Goal: Task Accomplishment & Management: Manage account settings

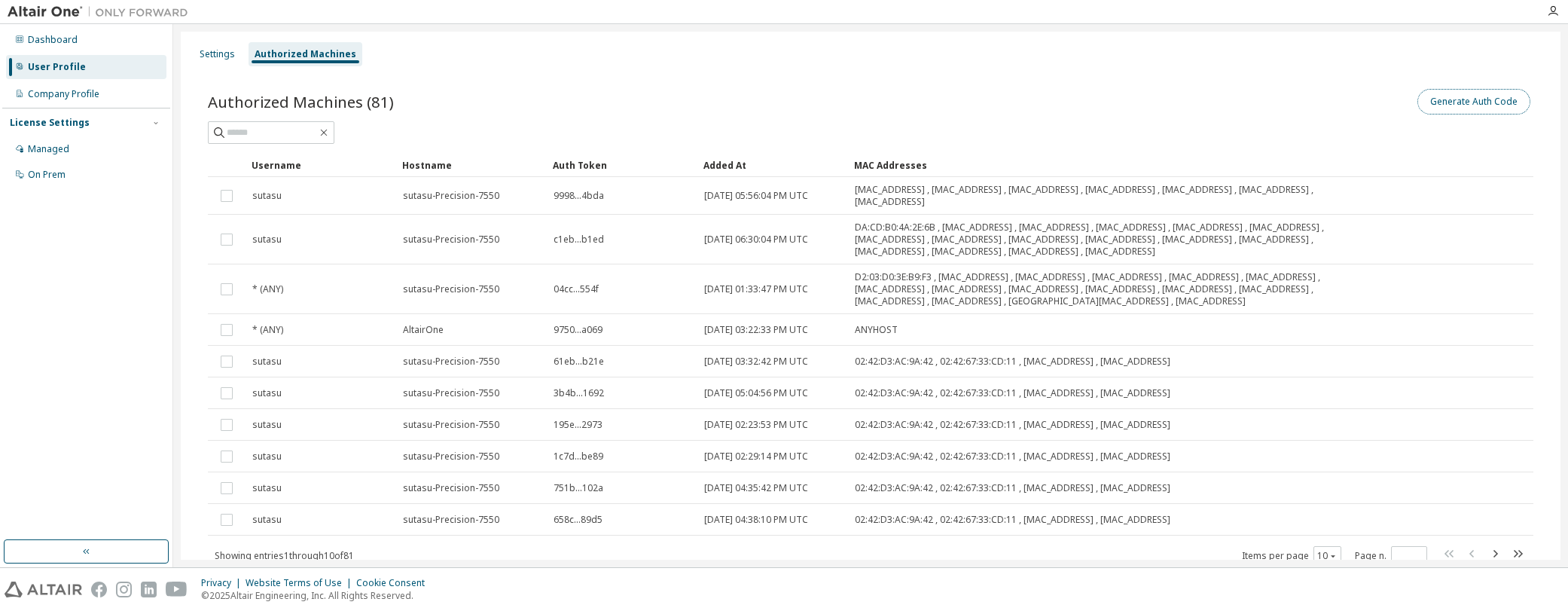
click at [1464, 103] on button "Generate Auth Code" at bounding box center [1473, 102] width 113 height 25
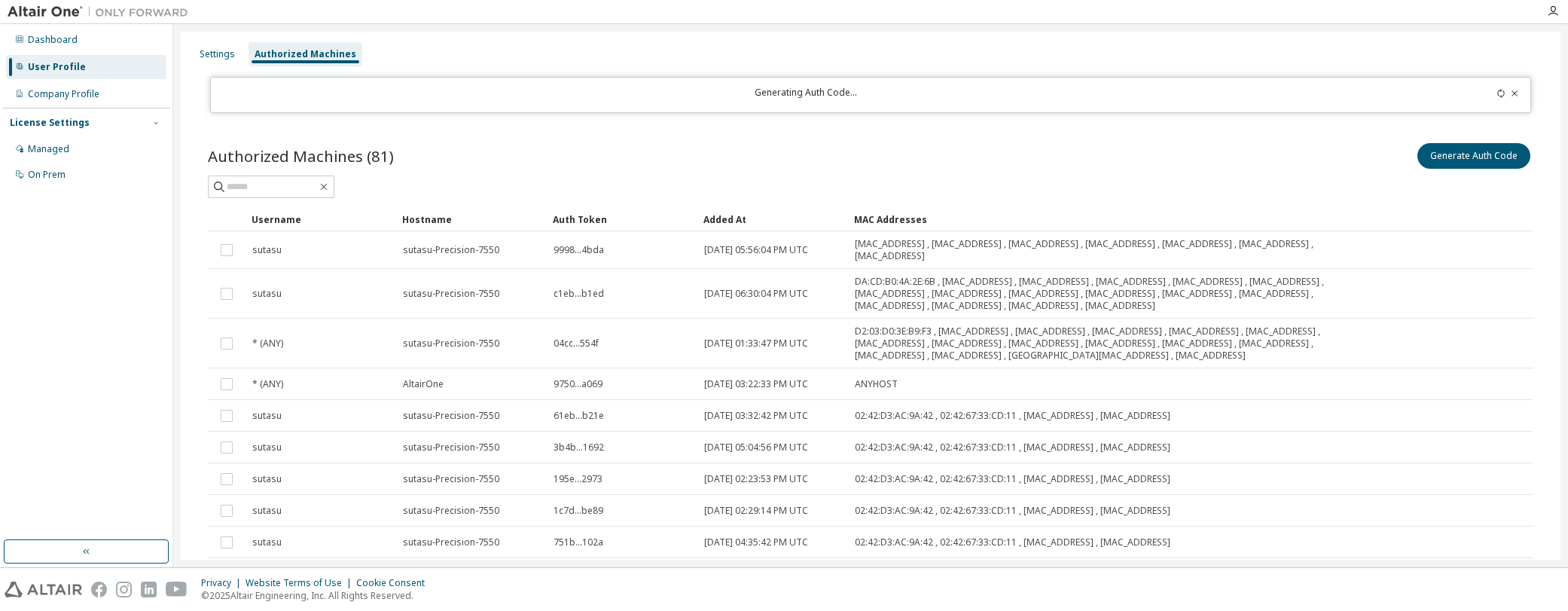
click at [1510, 93] on icon at bounding box center [1514, 93] width 9 height 9
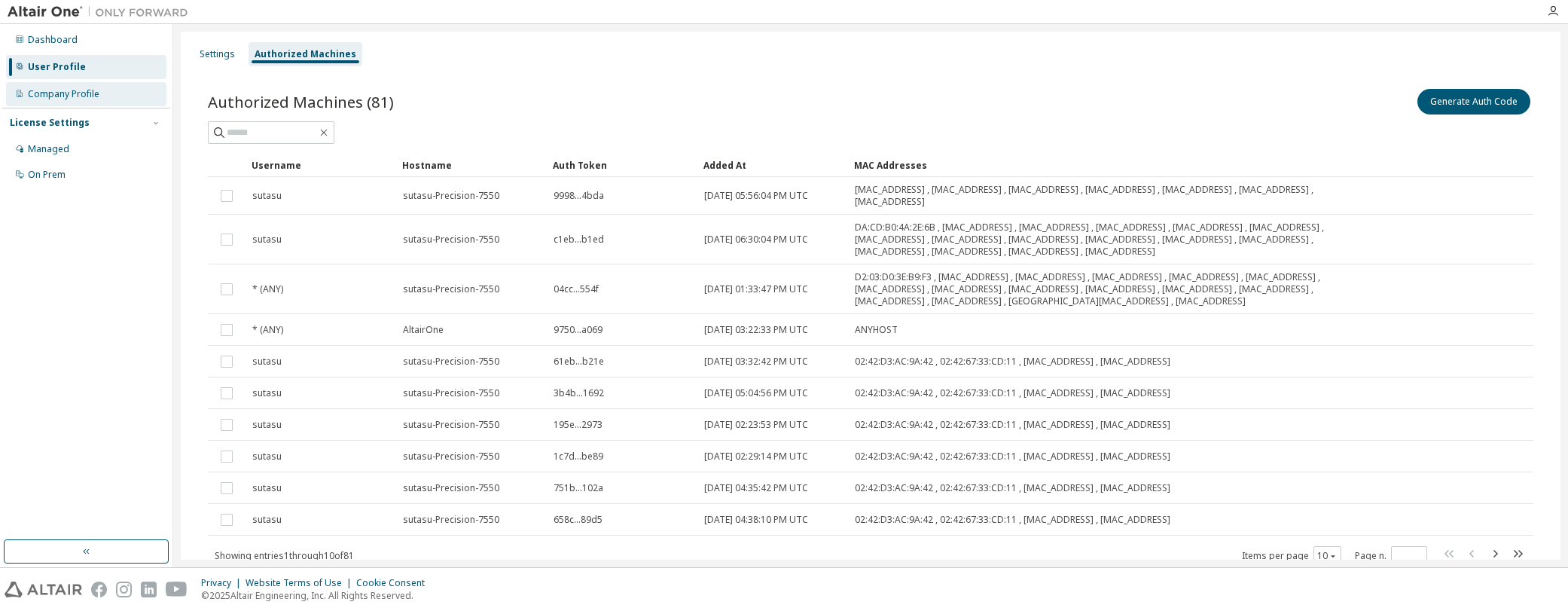
click at [52, 92] on div "Company Profile" at bounding box center [63, 94] width 72 height 12
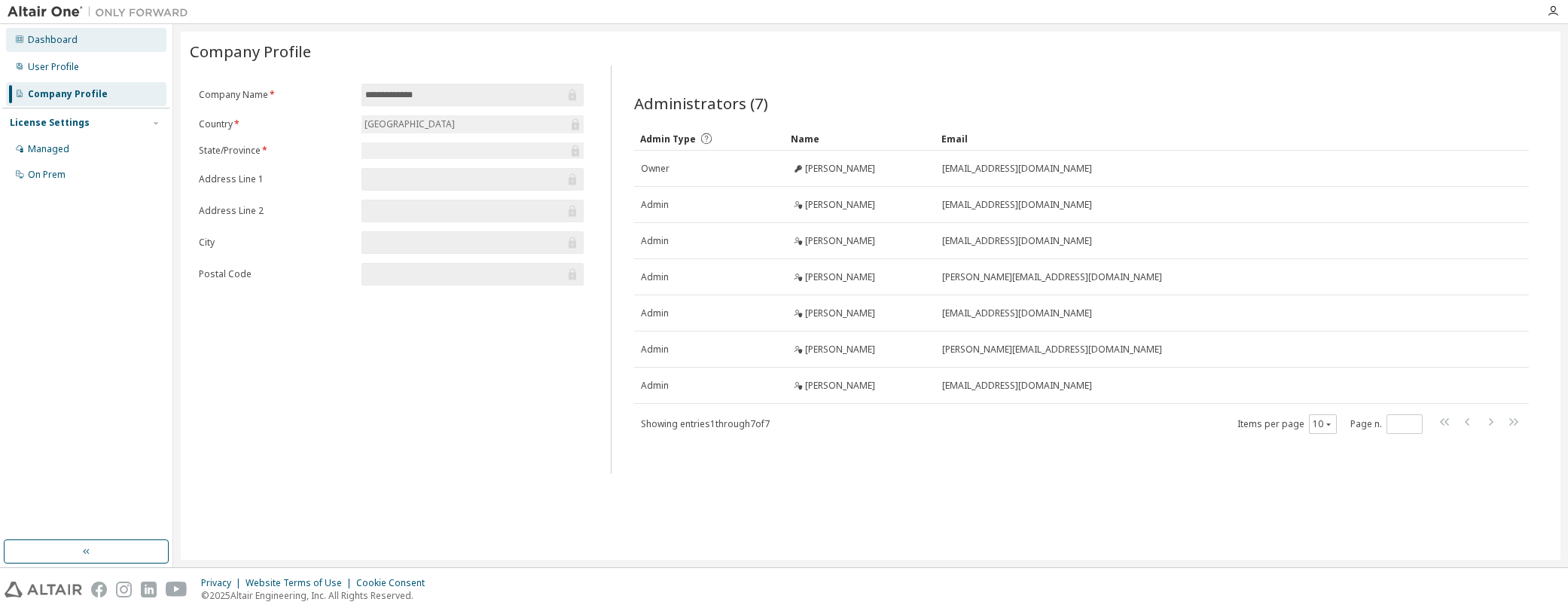
click at [45, 36] on div "Dashboard" at bounding box center [52, 39] width 50 height 12
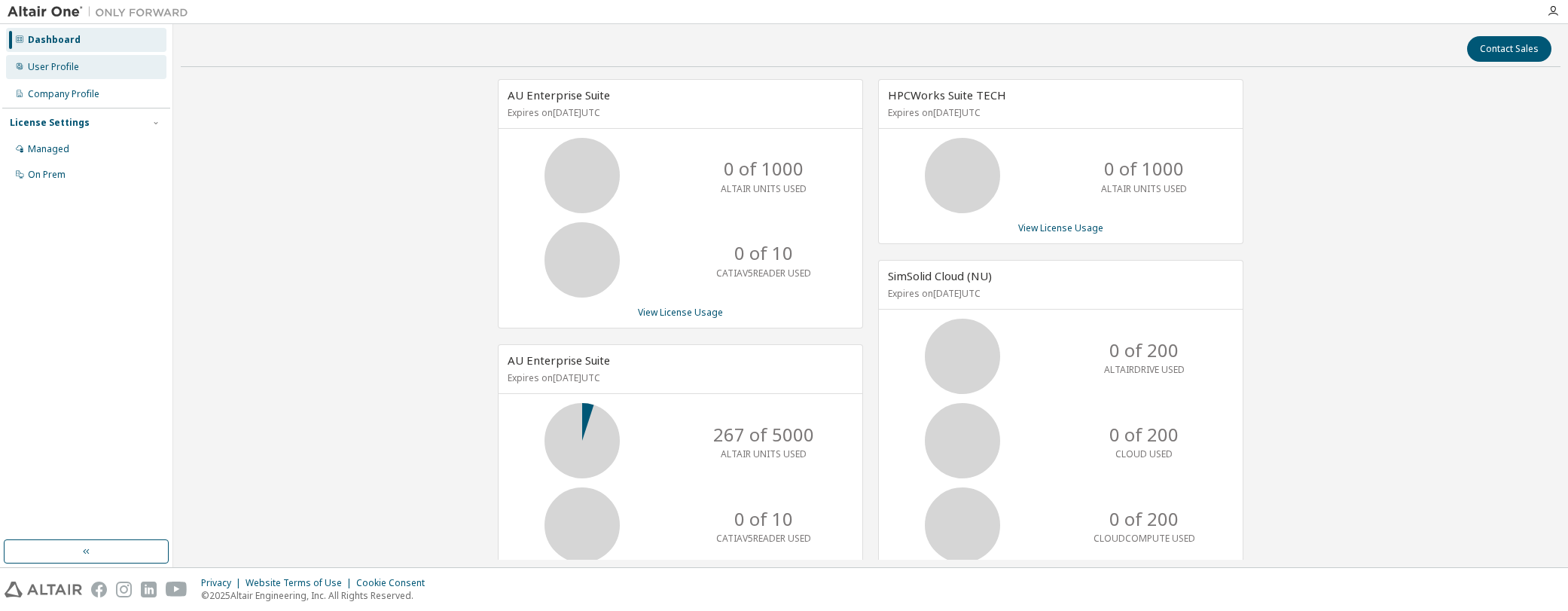
click at [40, 66] on div "User Profile" at bounding box center [53, 66] width 51 height 12
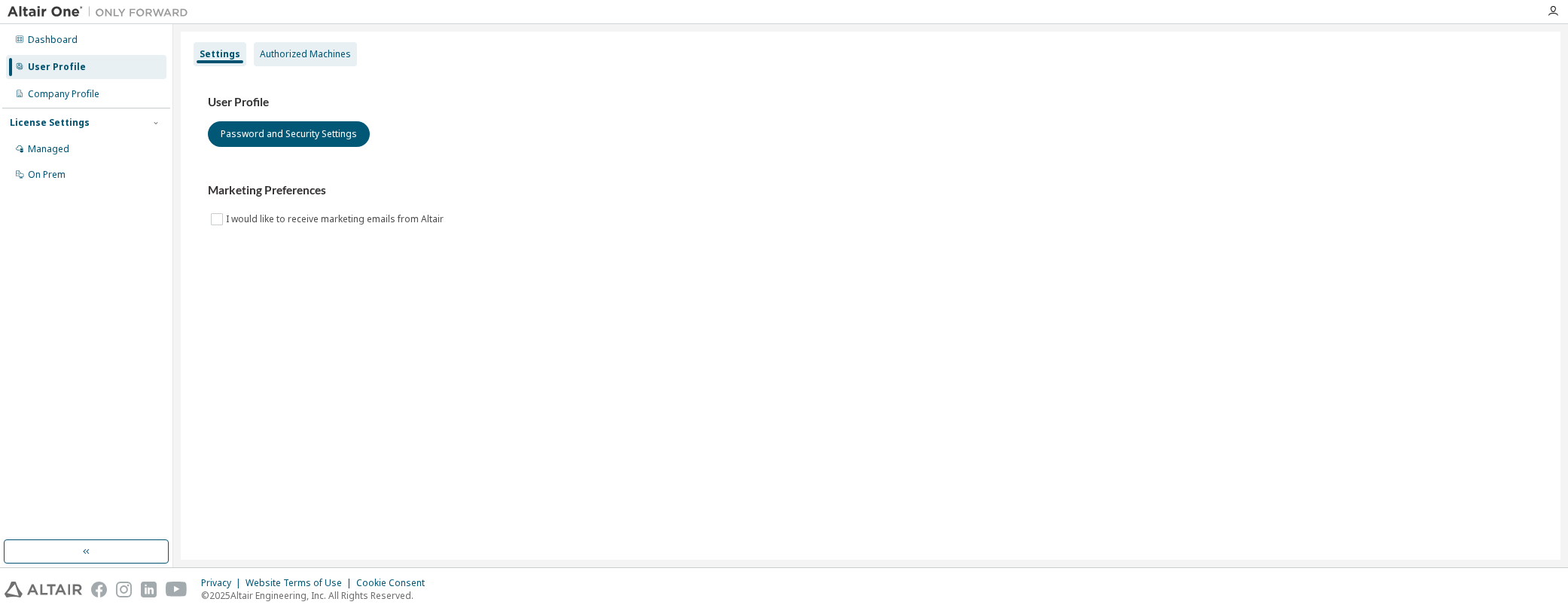
click at [316, 62] on div "Authorized Machines" at bounding box center [305, 54] width 103 height 24
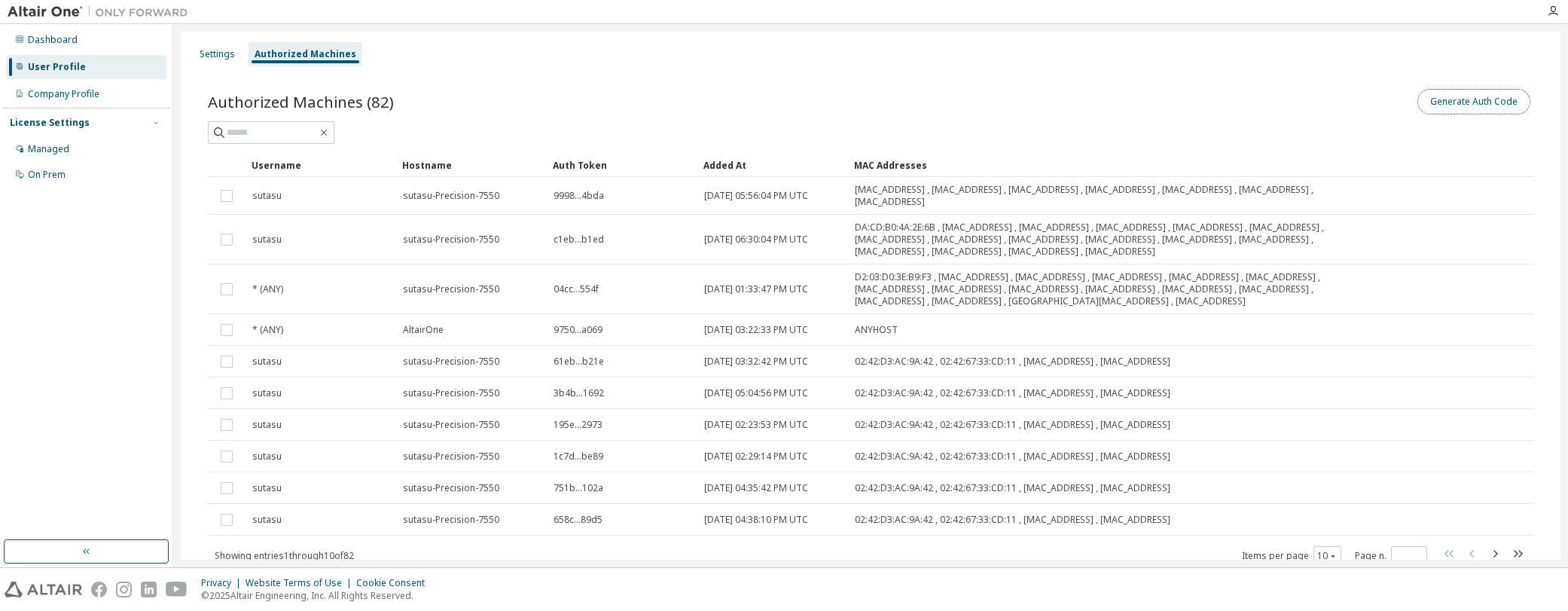
click at [1484, 102] on button "Generate Auth Code" at bounding box center [1473, 102] width 113 height 25
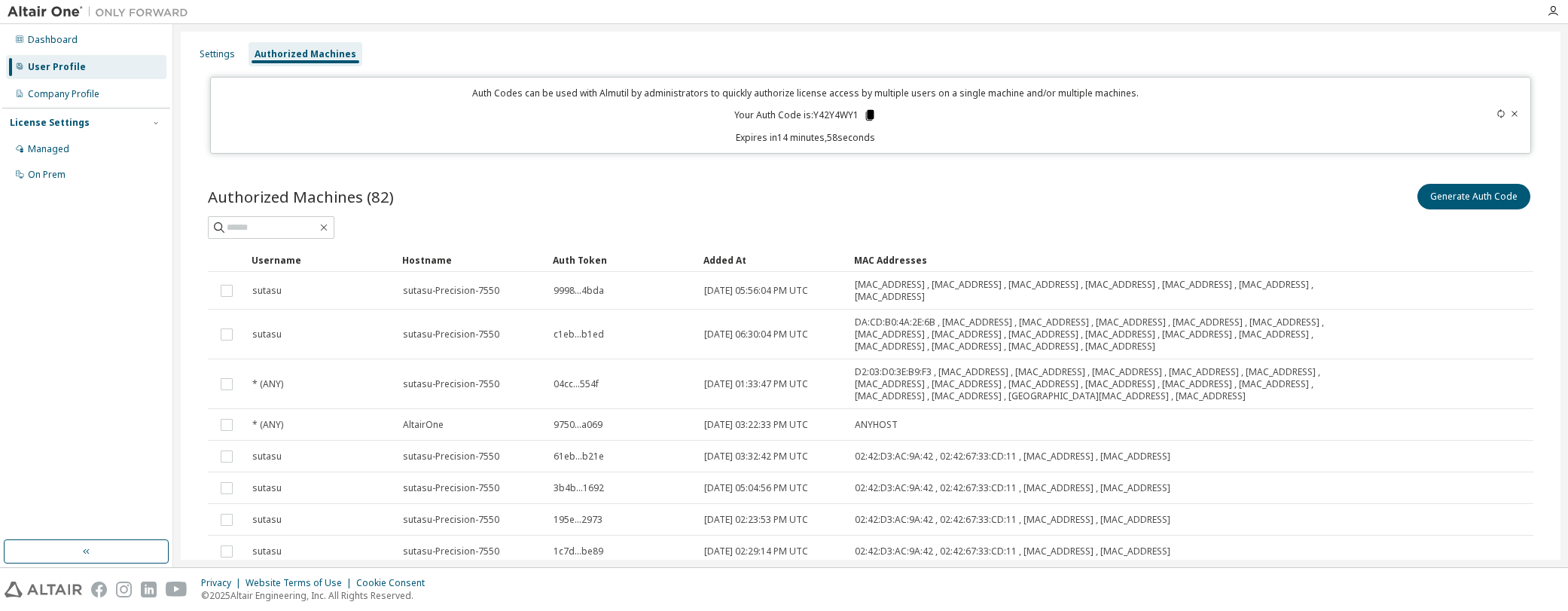
click at [866, 116] on icon at bounding box center [870, 114] width 8 height 10
